Goal: Check status: Check status

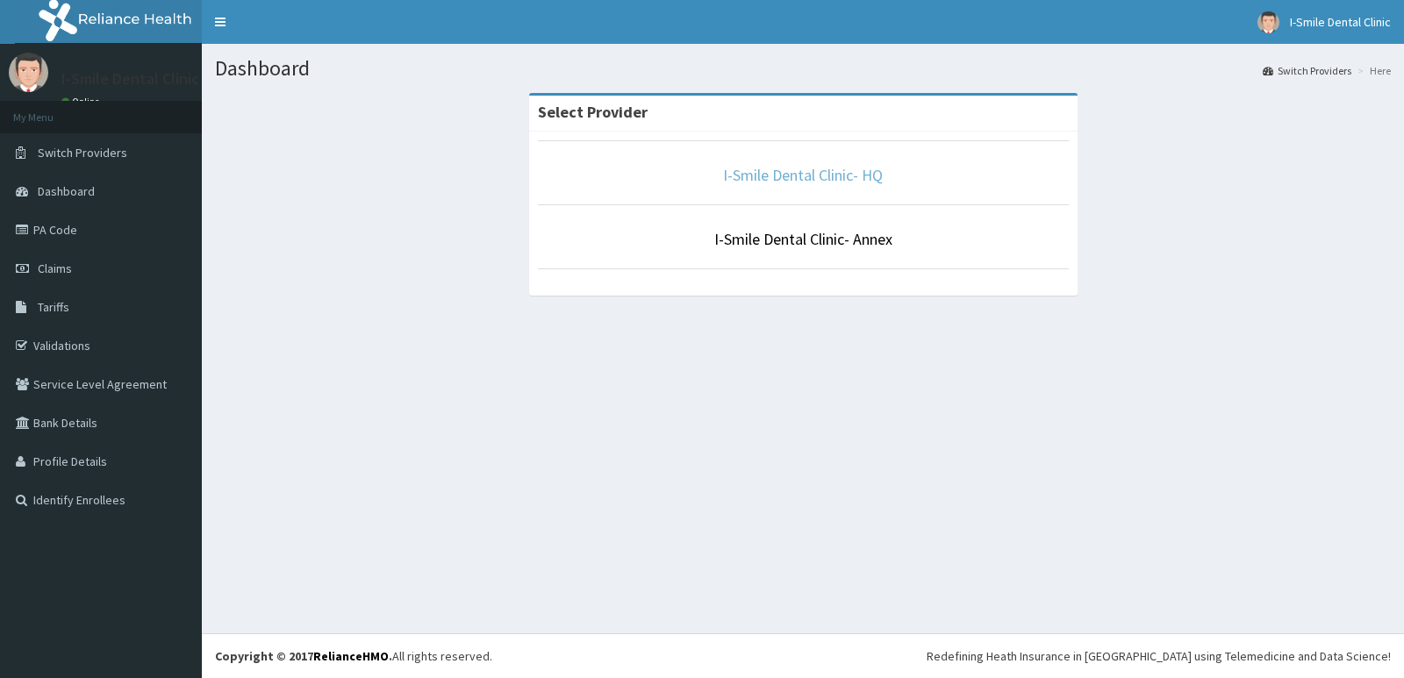
click at [840, 174] on link "I-Smile Dental Clinic- HQ" at bounding box center [803, 175] width 160 height 20
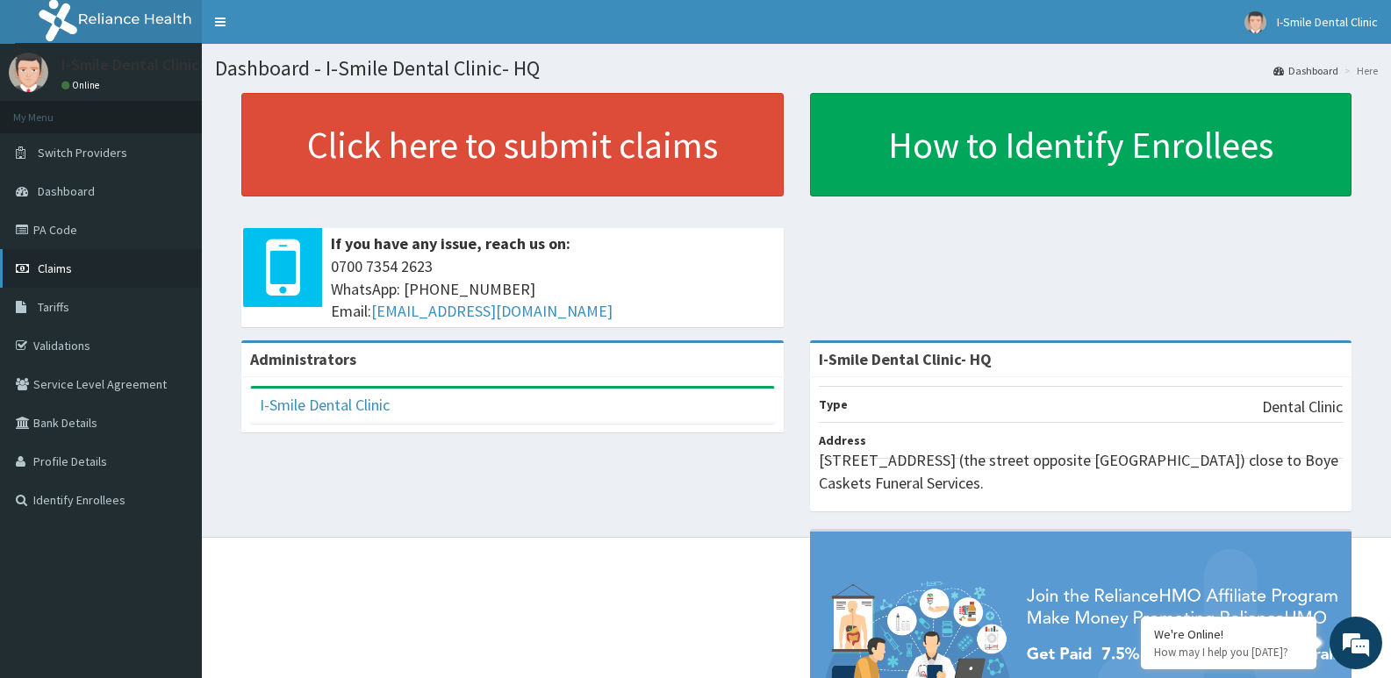
click at [109, 254] on link "Claims" at bounding box center [101, 268] width 202 height 39
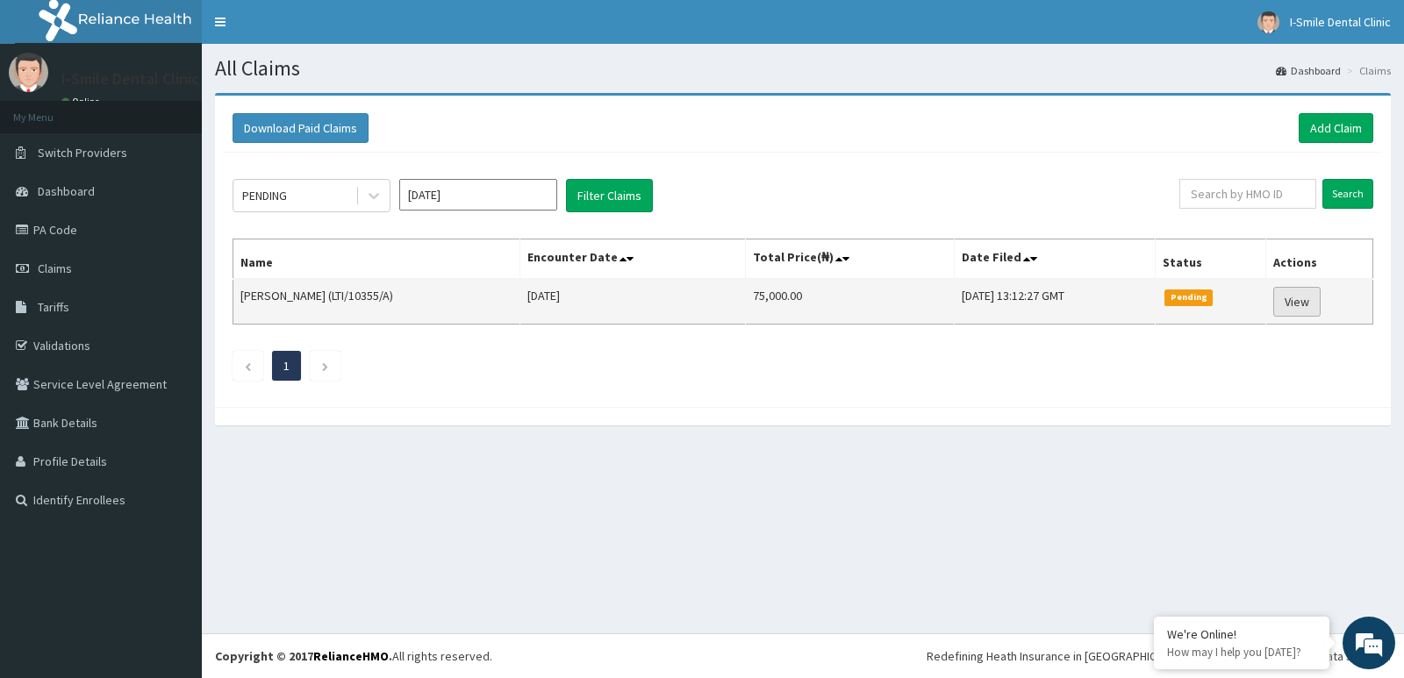
click at [1285, 290] on link "View" at bounding box center [1296, 302] width 47 height 30
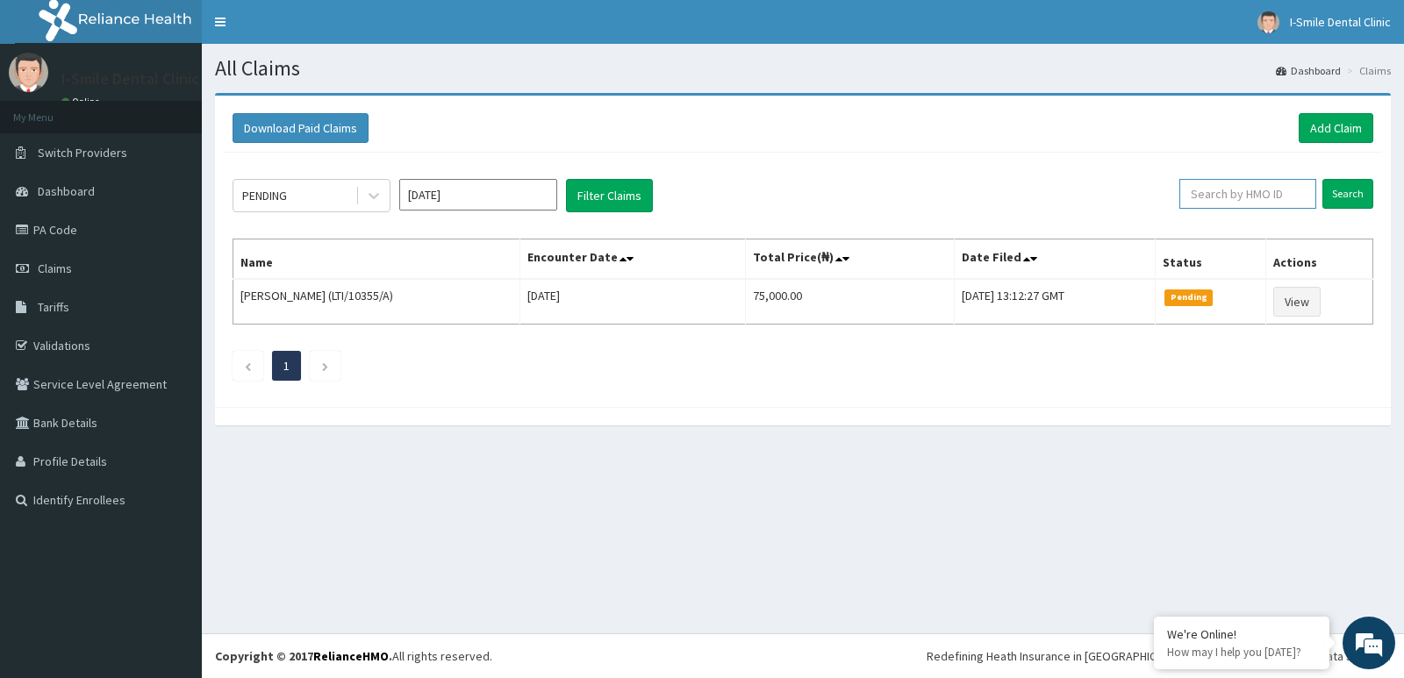
click at [1279, 194] on input "text" at bounding box center [1248, 194] width 138 height 30
type input "WAN/10035/A"
click at [1357, 187] on input "Search" at bounding box center [1347, 194] width 51 height 30
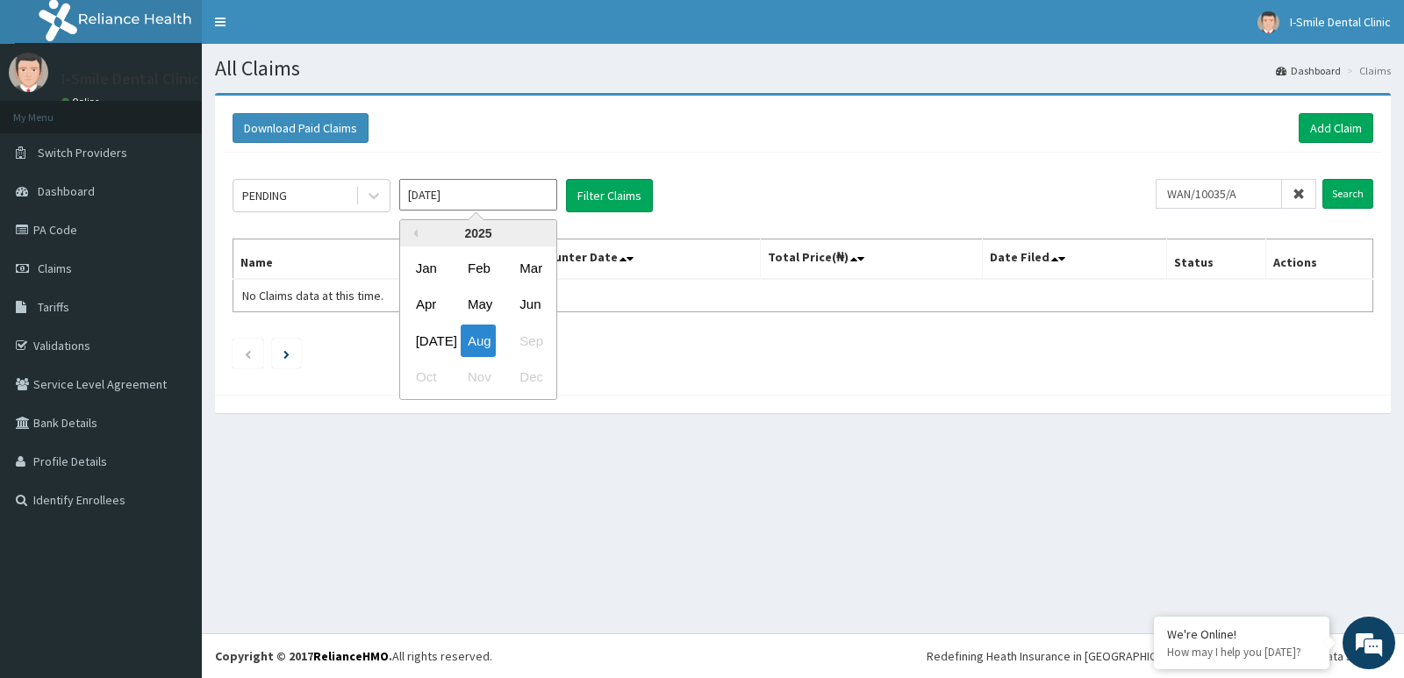
click at [525, 183] on input "[DATE]" at bounding box center [478, 195] width 158 height 32
click at [433, 338] on div "[DATE]" at bounding box center [426, 341] width 35 height 32
type input "[DATE]"
click at [1357, 183] on input "Search" at bounding box center [1347, 194] width 51 height 30
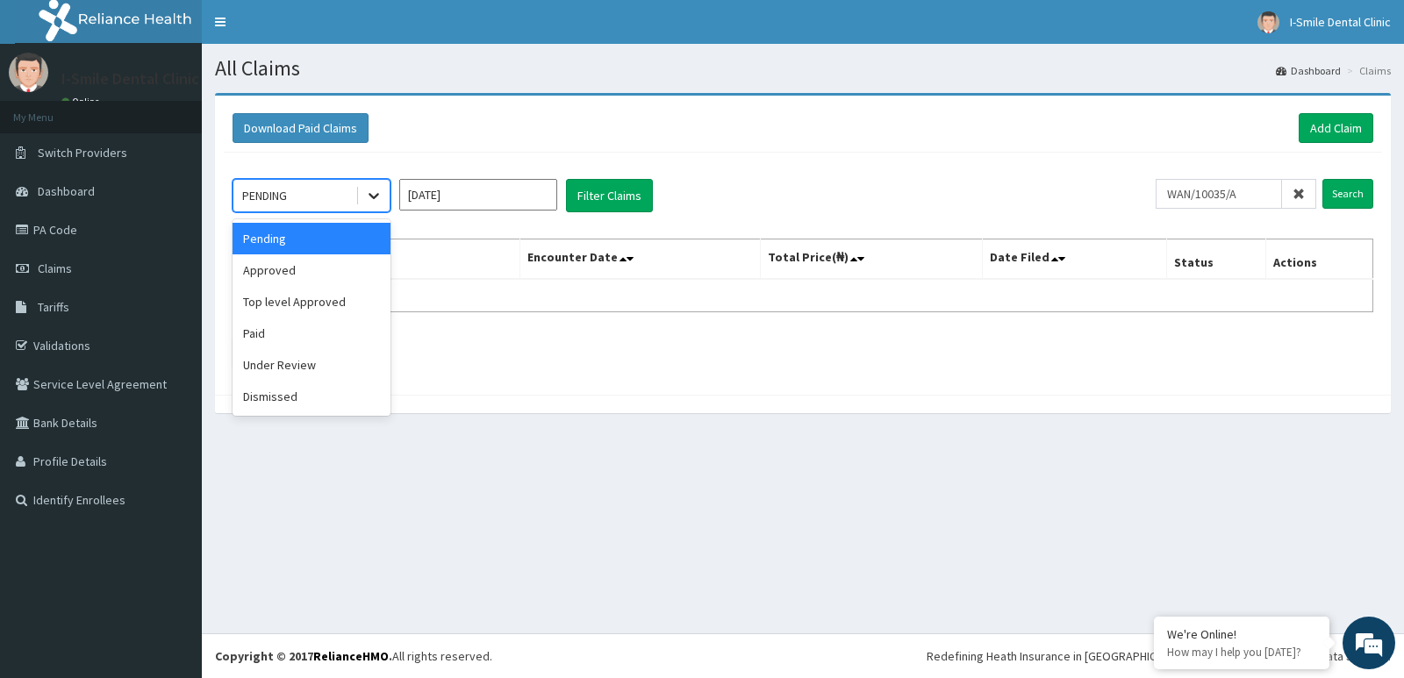
click at [370, 195] on icon at bounding box center [374, 197] width 11 height 6
click at [311, 283] on div "Approved" at bounding box center [312, 270] width 158 height 32
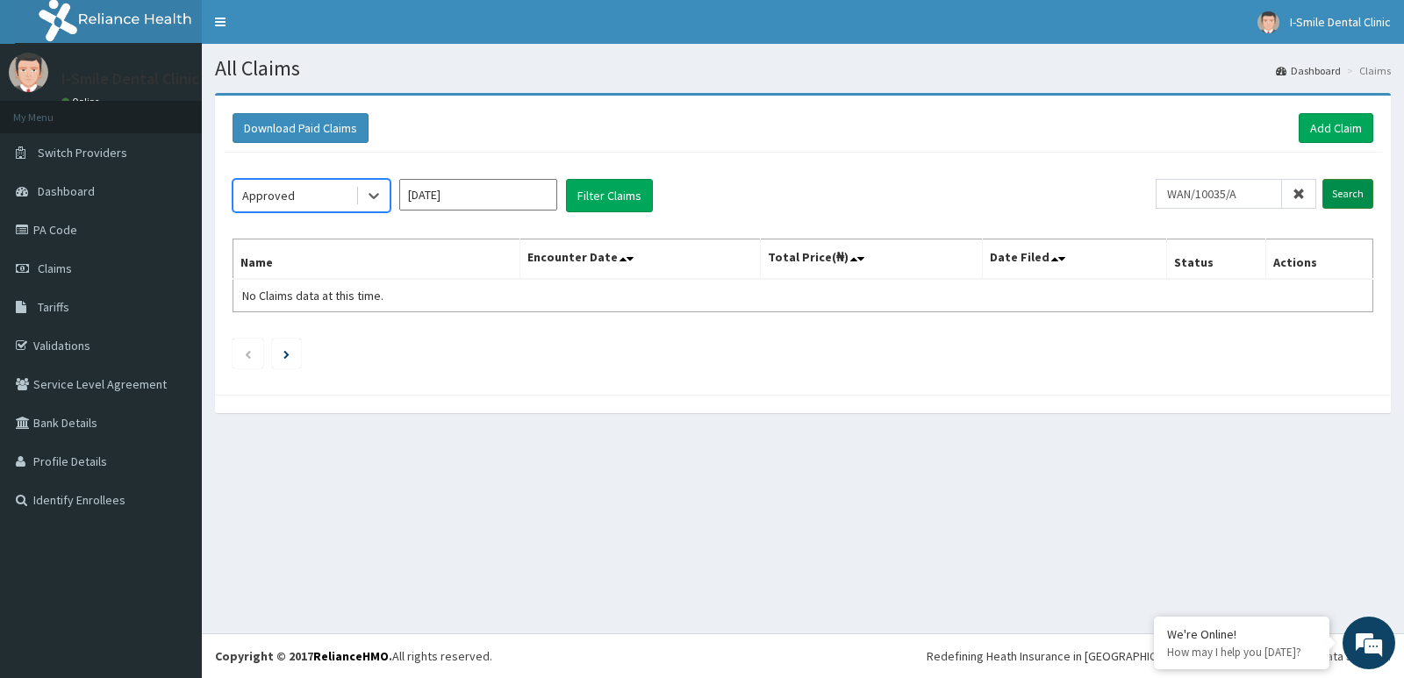
click at [1338, 205] on input "Search" at bounding box center [1347, 194] width 51 height 30
click at [1232, 194] on input "WAN/10035/A" at bounding box center [1219, 194] width 126 height 30
type input "WAN/10095/A"
click at [1322, 179] on input "Search" at bounding box center [1347, 194] width 51 height 30
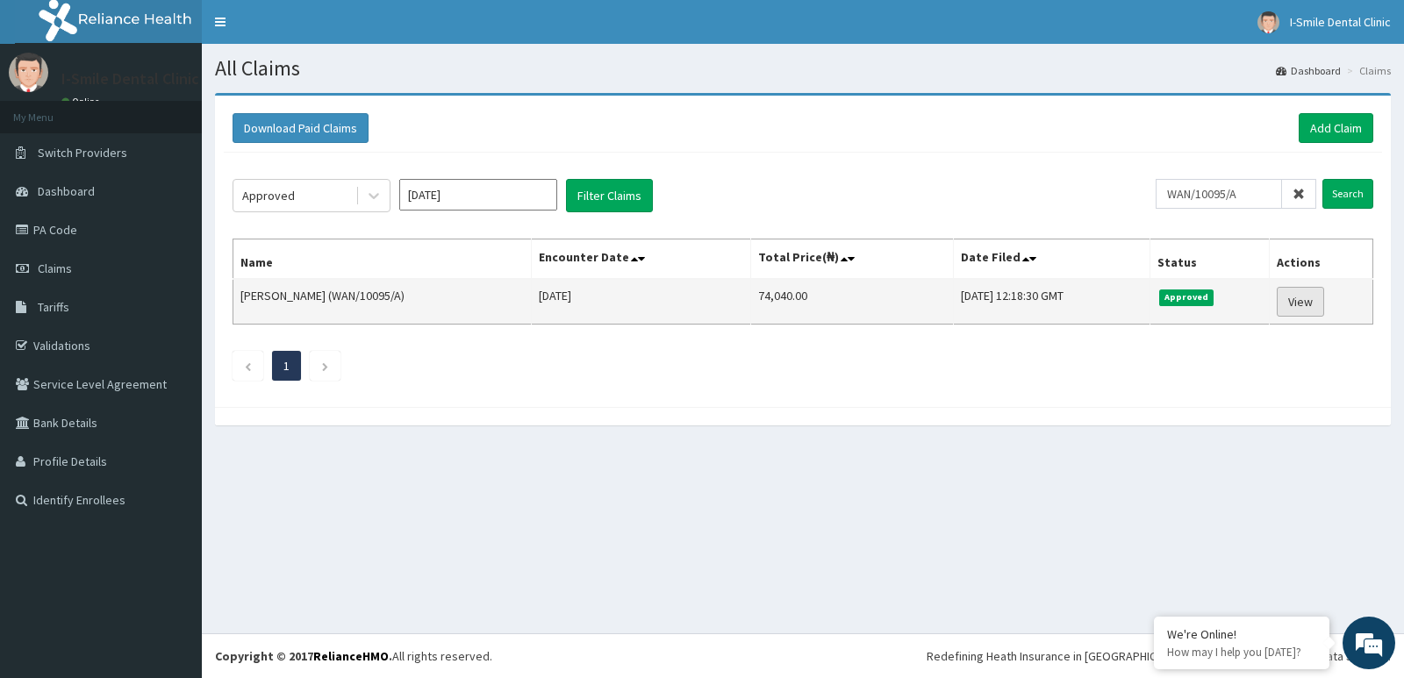
click at [1289, 301] on link "View" at bounding box center [1300, 302] width 47 height 30
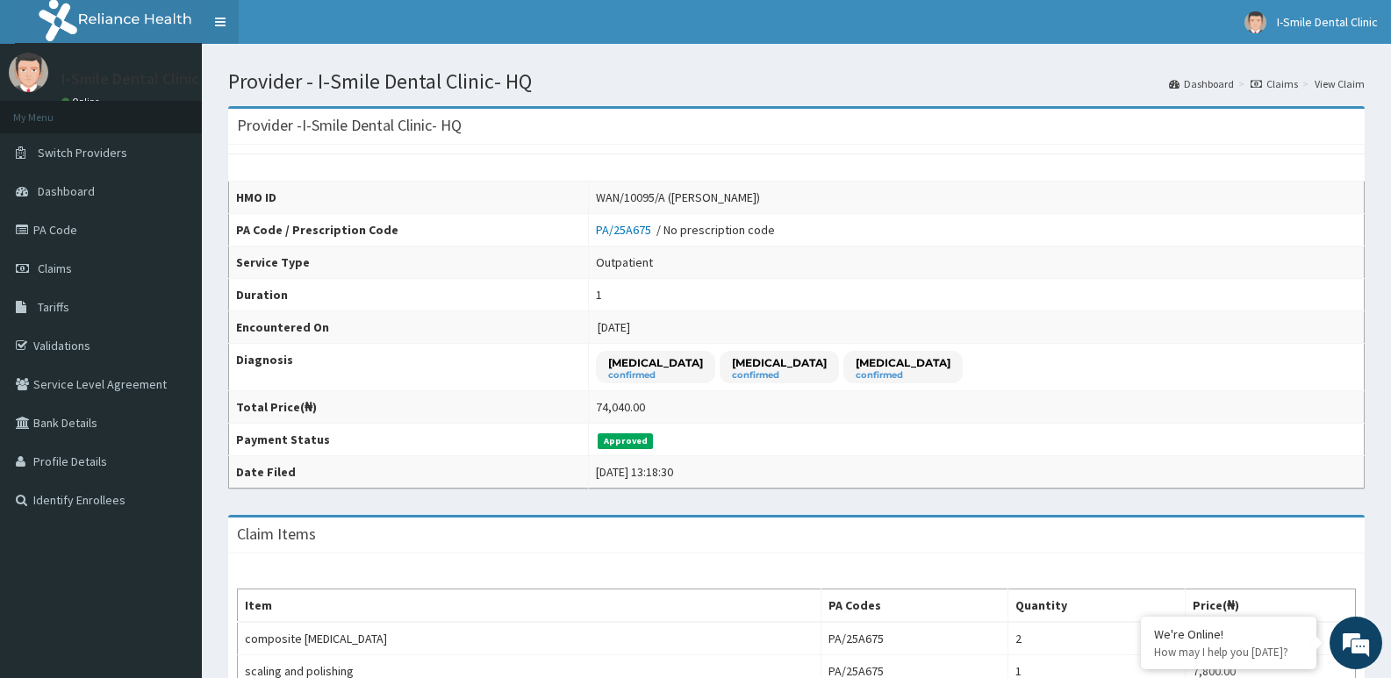
click at [229, 19] on link "Toggle navigation" at bounding box center [220, 22] width 37 height 44
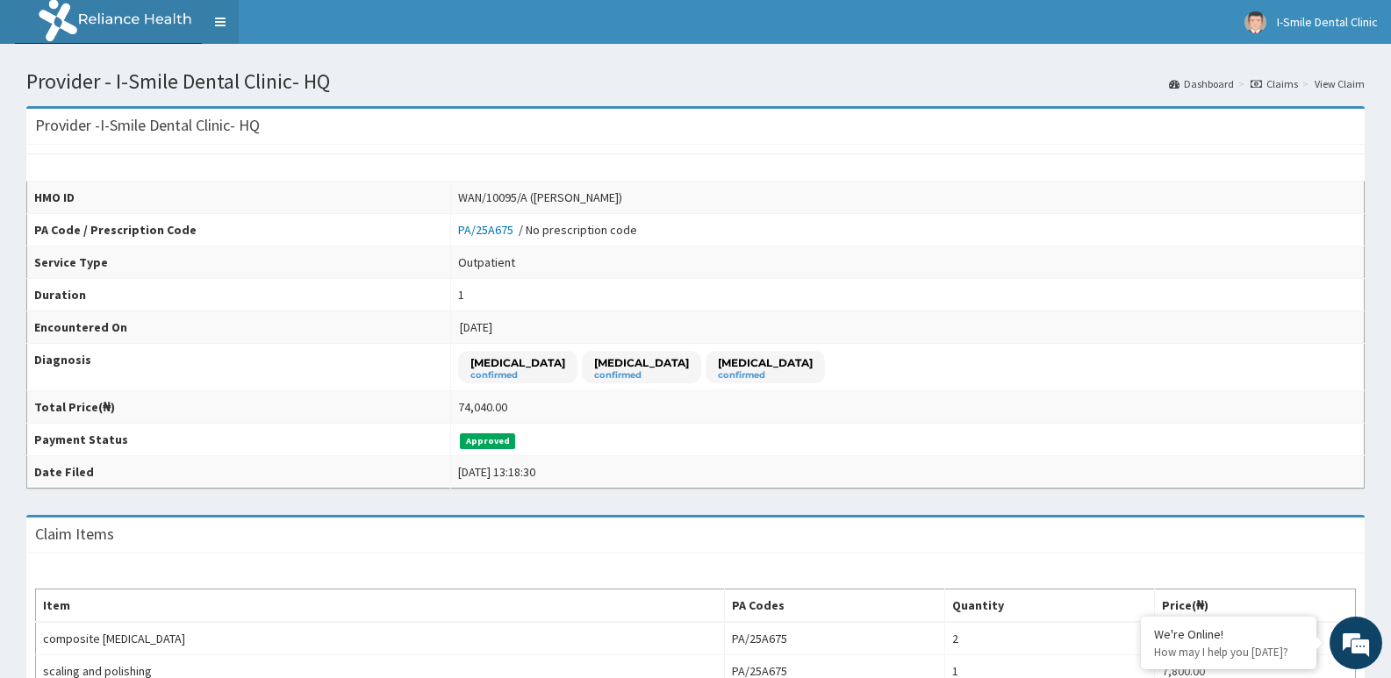
click at [225, 29] on link "Toggle navigation" at bounding box center [220, 22] width 37 height 44
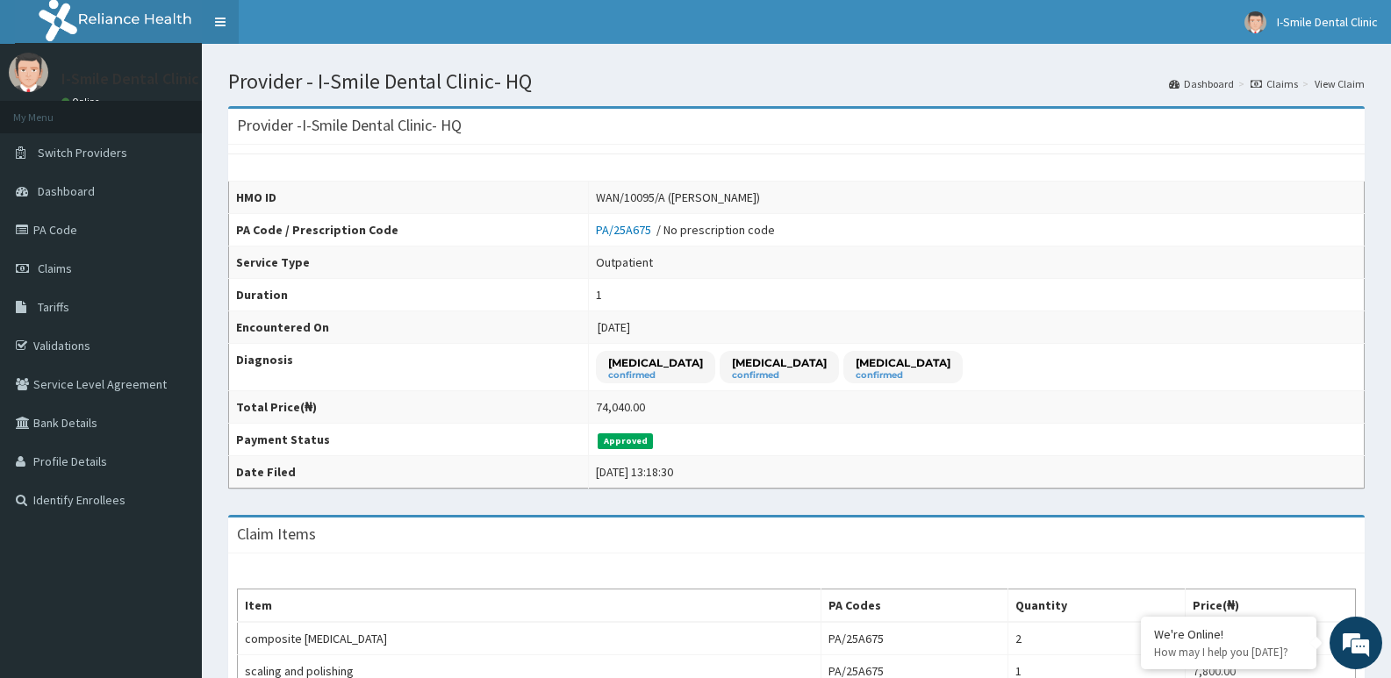
click at [224, 28] on link "Toggle navigation" at bounding box center [220, 22] width 37 height 44
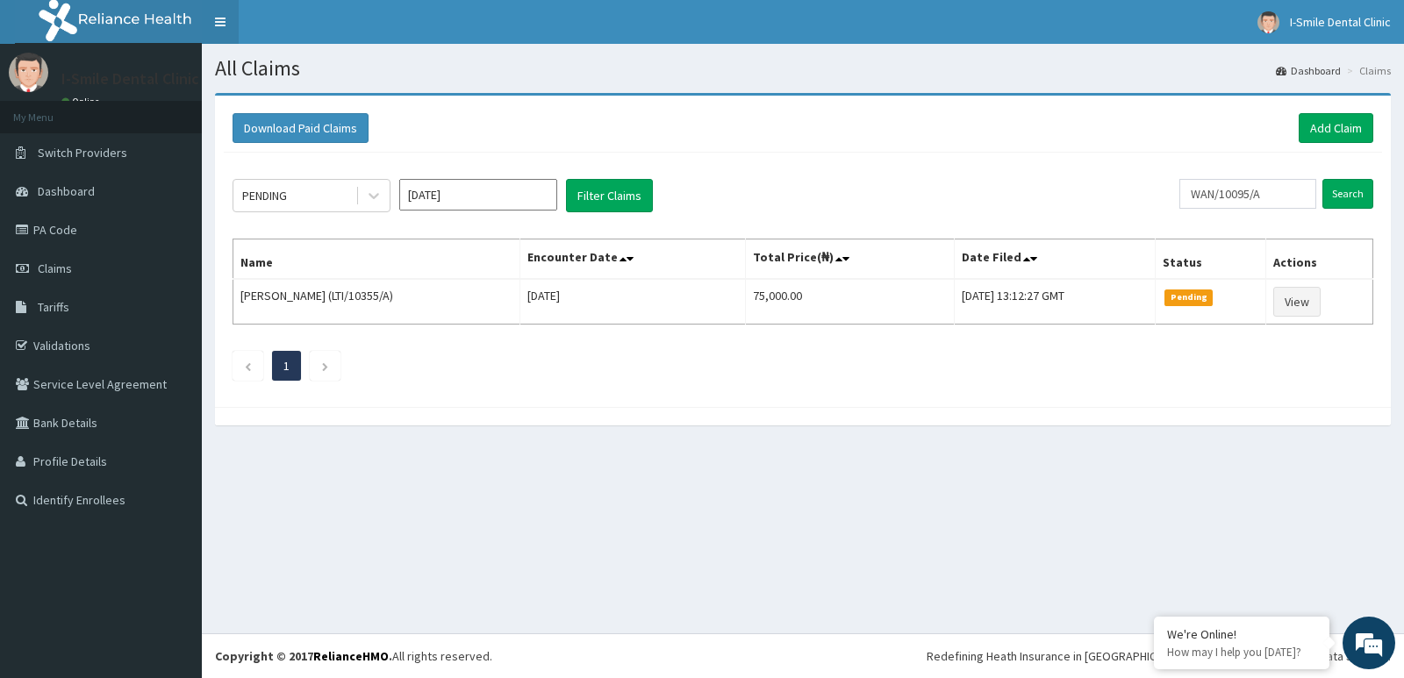
click at [207, 23] on link "Toggle navigation" at bounding box center [220, 22] width 37 height 44
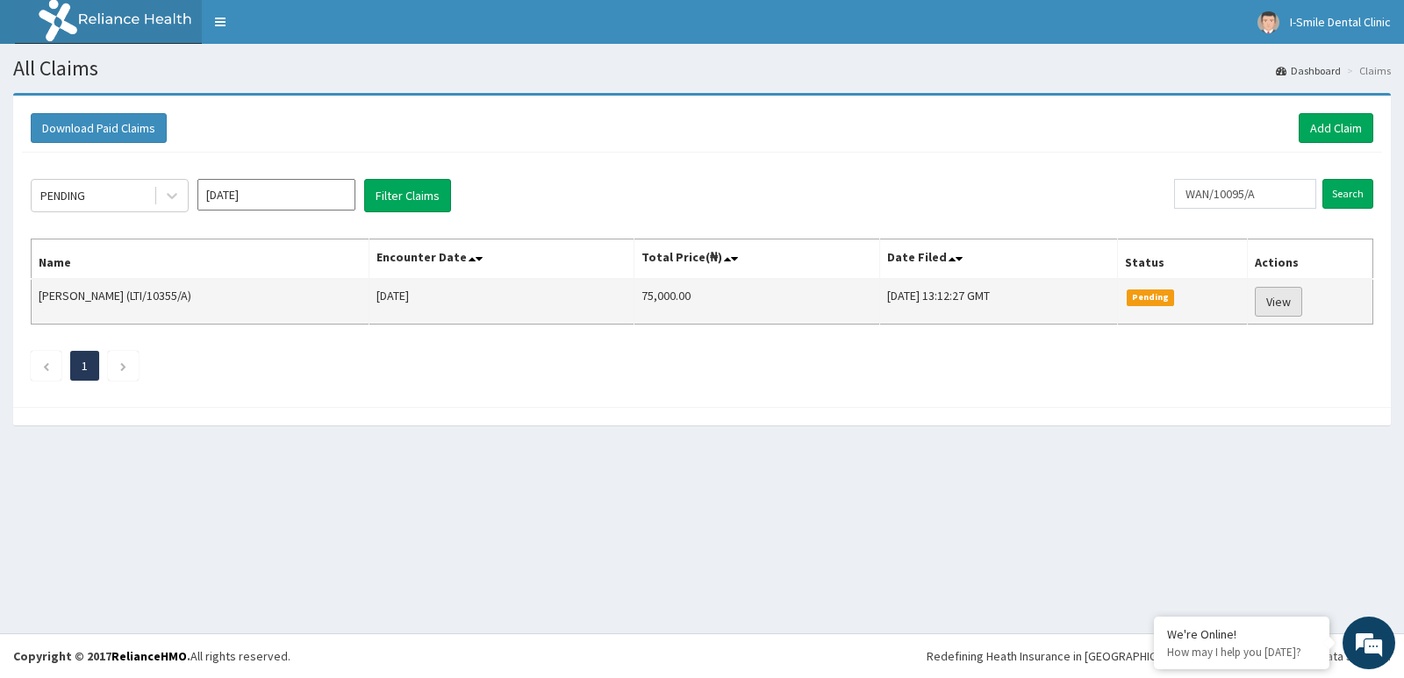
click at [1267, 299] on link "View" at bounding box center [1278, 302] width 47 height 30
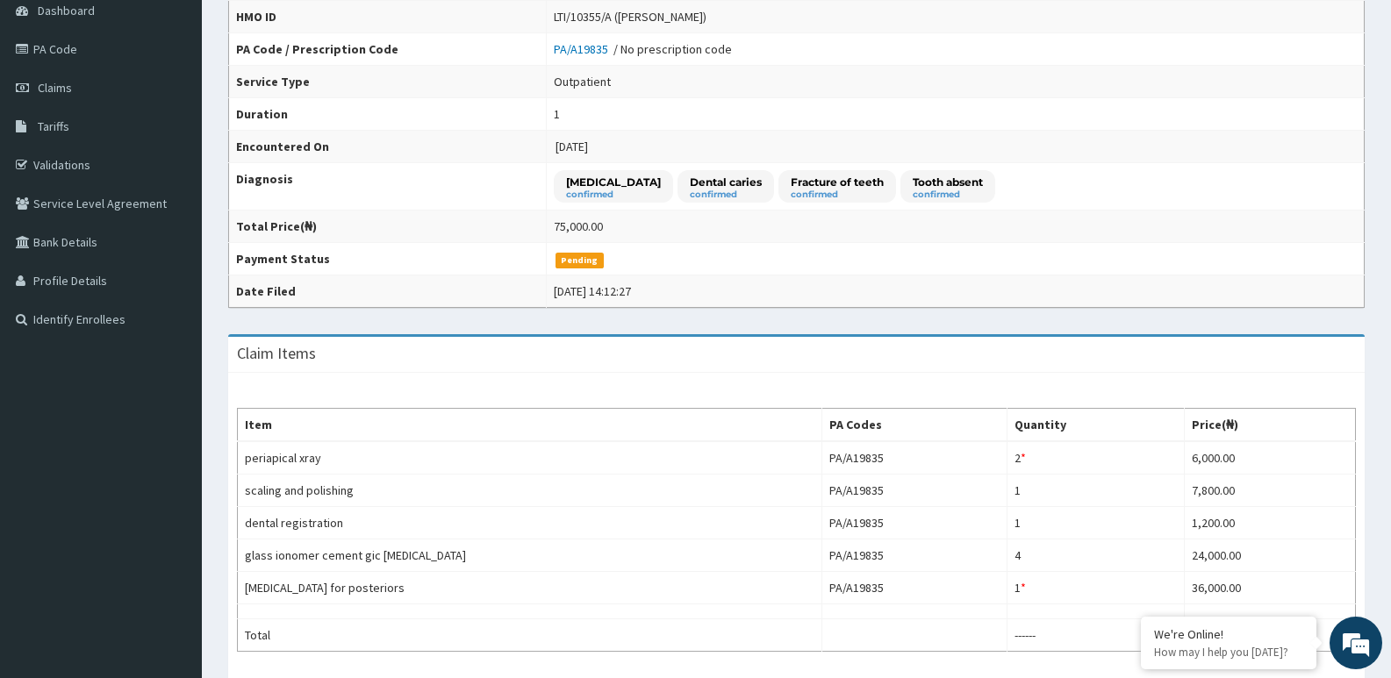
scroll to position [186, 0]
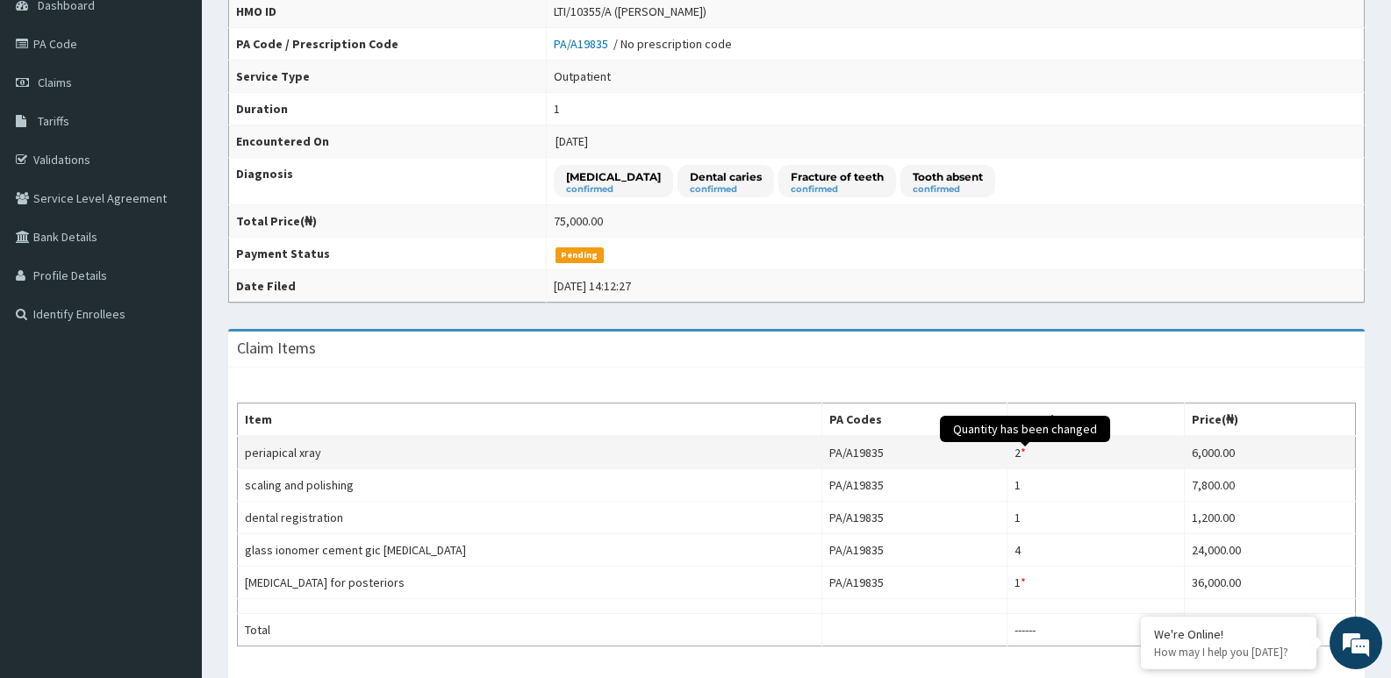
click at [1024, 442] on span "Quantity has been changed" at bounding box center [1025, 429] width 170 height 26
click at [1020, 432] on span "Quantity has been changed" at bounding box center [1025, 429] width 170 height 26
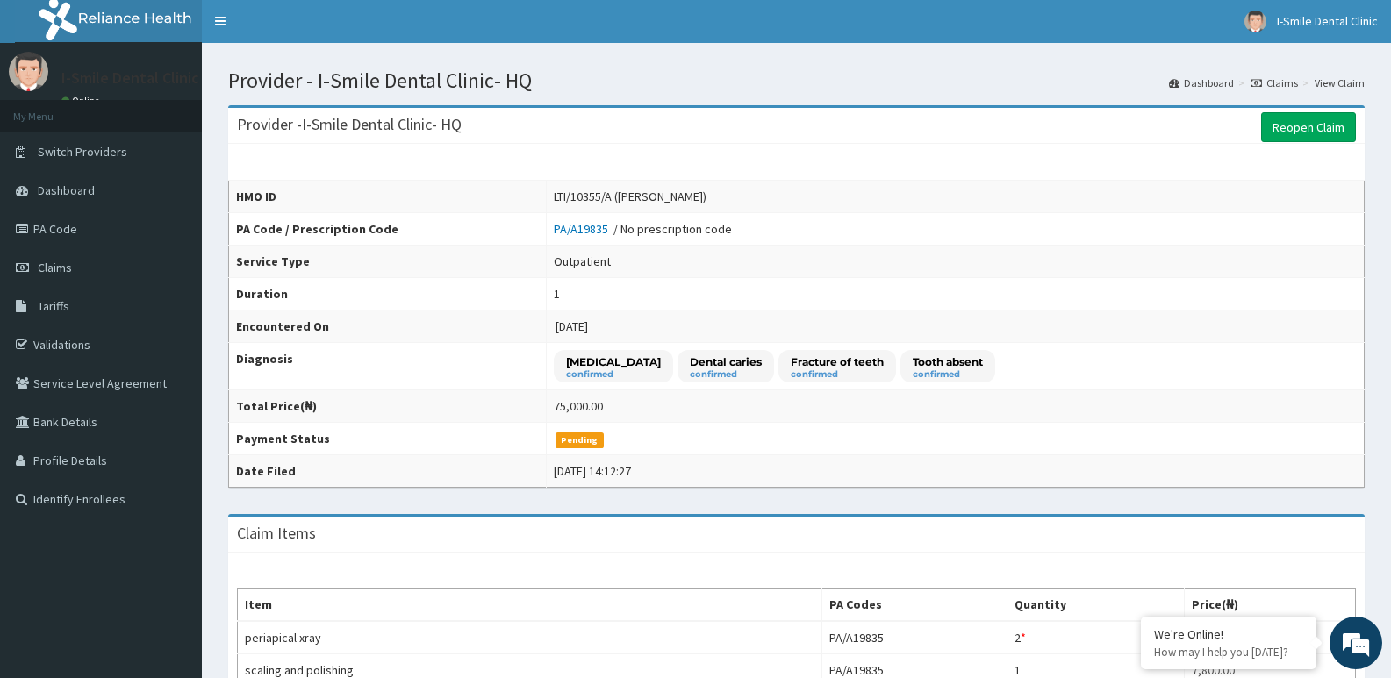
scroll to position [0, 0]
click at [556, 443] on span "Pending" at bounding box center [579, 441] width 48 height 16
click at [218, 17] on link "Toggle navigation" at bounding box center [220, 22] width 37 height 44
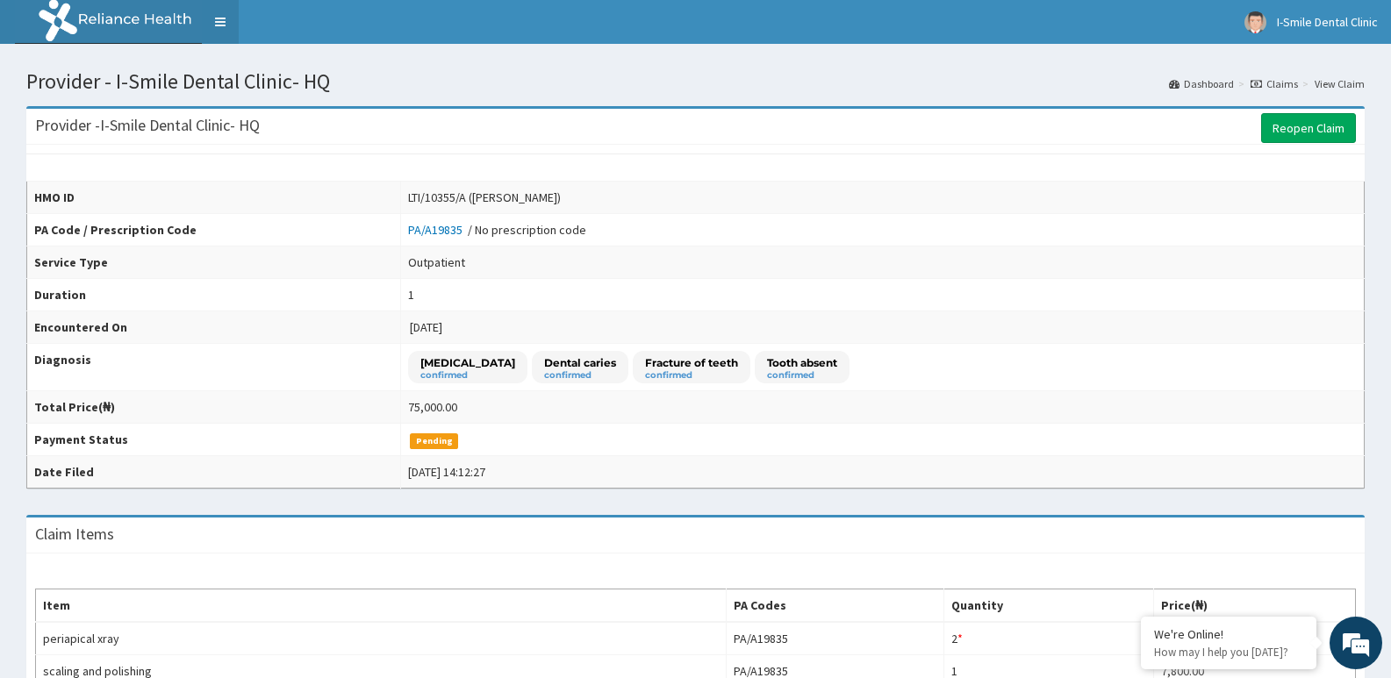
click at [218, 17] on link "Toggle navigation" at bounding box center [220, 22] width 37 height 44
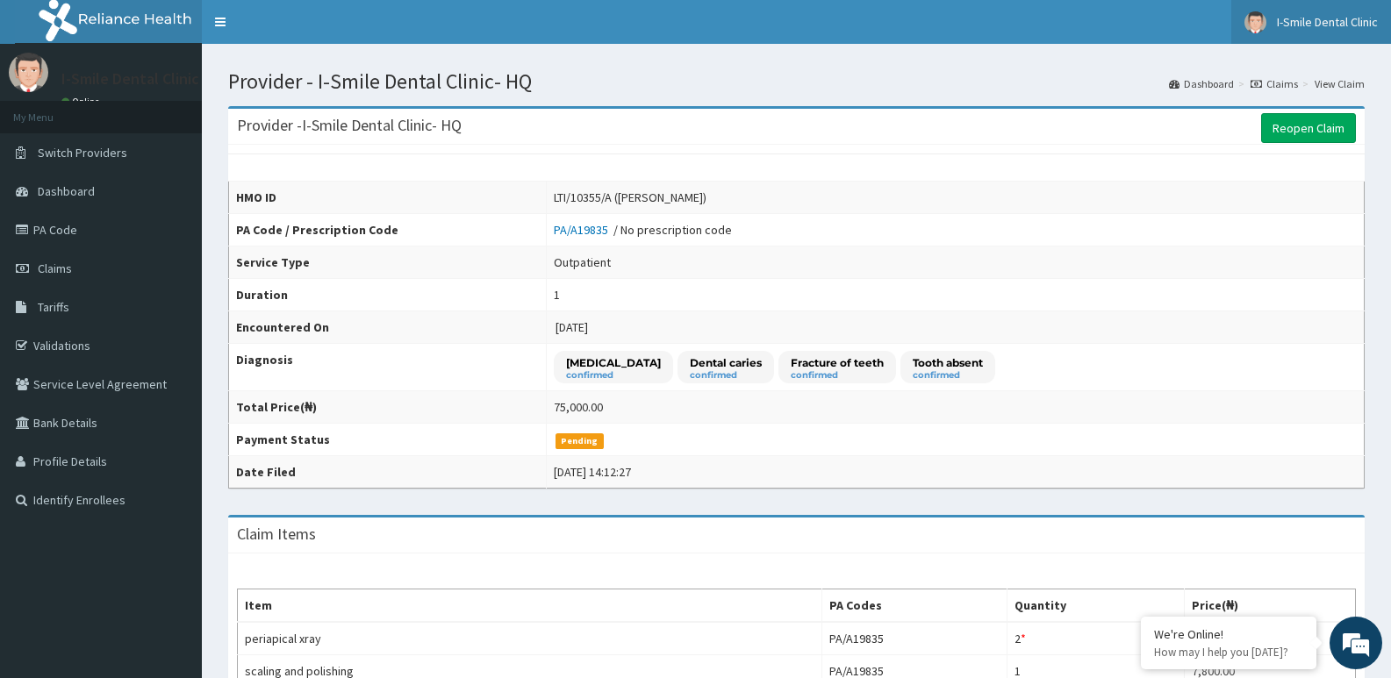
click at [1349, 13] on link "I-Smile Dental Clinic" at bounding box center [1311, 22] width 160 height 44
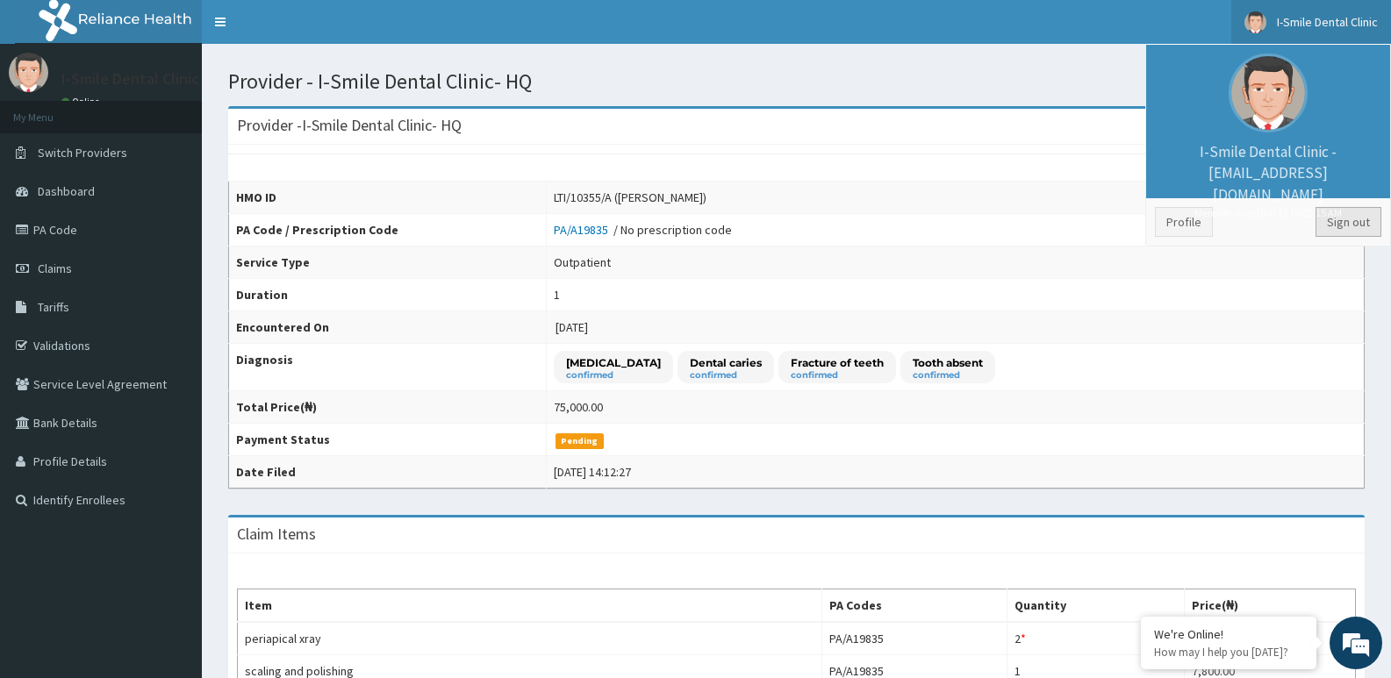
click at [1345, 221] on link "Sign out" at bounding box center [1348, 222] width 66 height 30
